Goal: Information Seeking & Learning: Learn about a topic

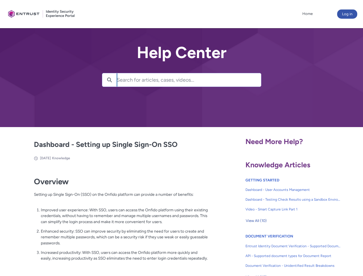
click at [109, 80] on lightning-primitive-icon "button" at bounding box center [109, 79] width 5 height 4
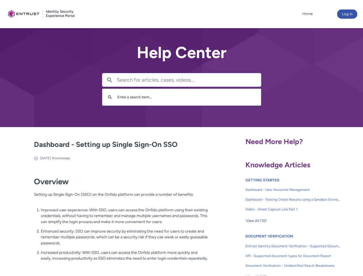
click at [110, 220] on p "Improved user experience: With SSO, users can access the Onfido platform using …" at bounding box center [124, 216] width 167 height 18
click at [256, 221] on span "View All (10)" at bounding box center [256, 220] width 21 height 9
click at [278, 251] on link "API - Supported document types for Document Report" at bounding box center [292, 256] width 95 height 10
